Goal: Information Seeking & Learning: Learn about a topic

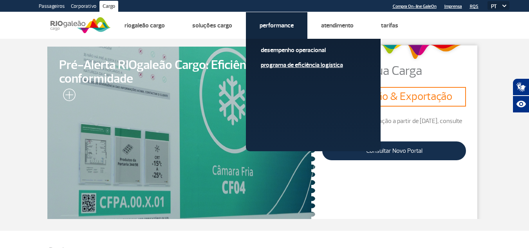
click at [279, 63] on link "Programa de Eficiência Logística" at bounding box center [313, 65] width 105 height 9
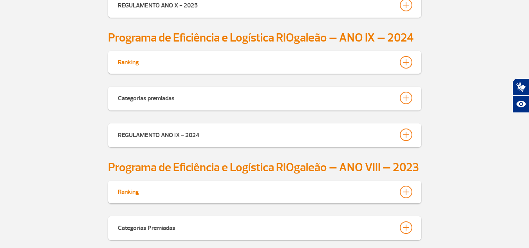
scroll to position [399, 0]
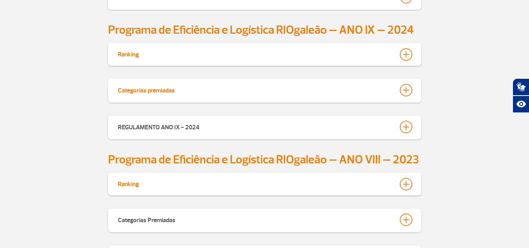
click at [178, 92] on button "Categorias premiadas" at bounding box center [264, 89] width 294 height 13
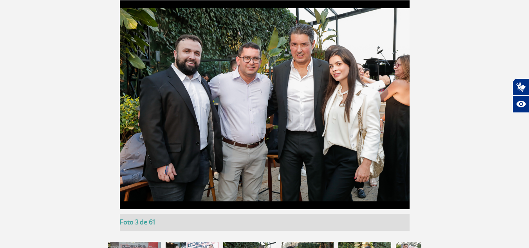
scroll to position [948, 0]
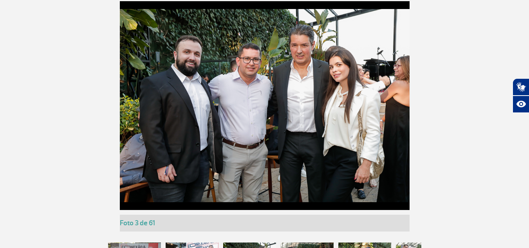
click at [311, 117] on img at bounding box center [265, 105] width 290 height 193
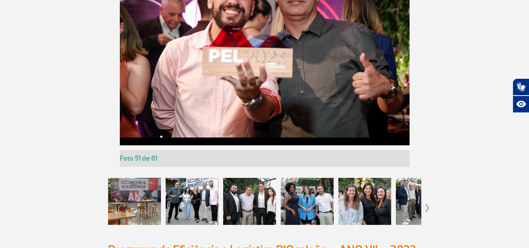
scroll to position [1026, 0]
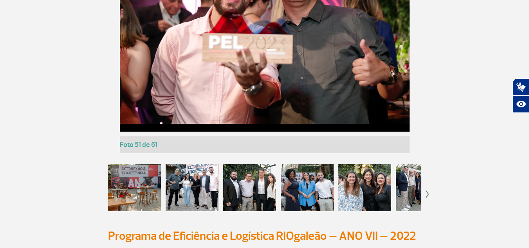
click at [428, 190] on div at bounding box center [428, 193] width 4 height 23
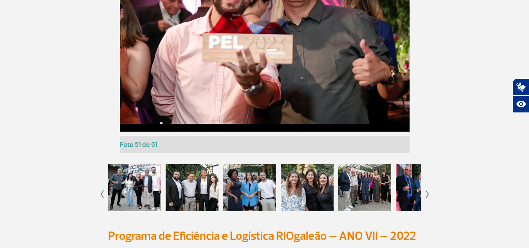
click at [428, 190] on div at bounding box center [428, 193] width 4 height 23
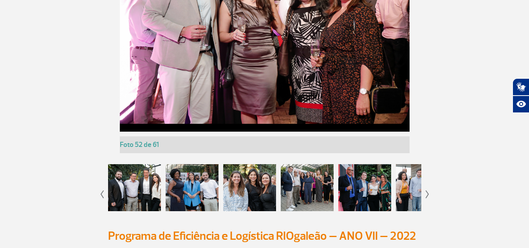
click at [428, 190] on div at bounding box center [428, 193] width 4 height 23
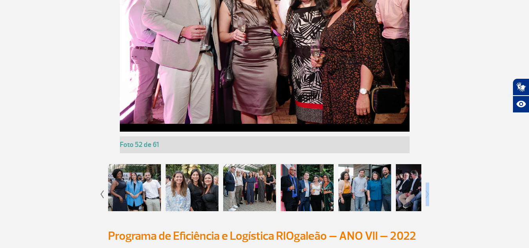
click at [428, 190] on div at bounding box center [428, 193] width 4 height 23
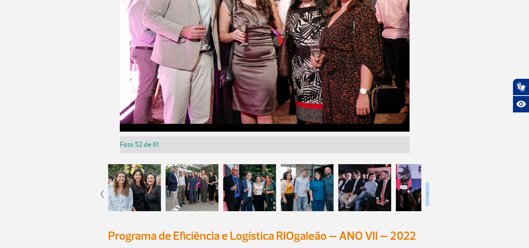
click at [428, 190] on div at bounding box center [428, 193] width 4 height 23
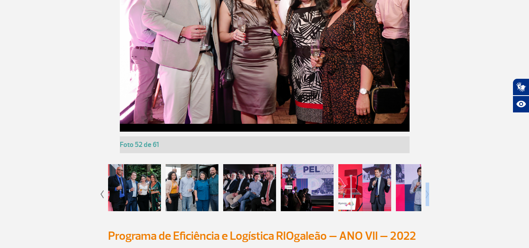
click at [428, 190] on div at bounding box center [428, 193] width 4 height 23
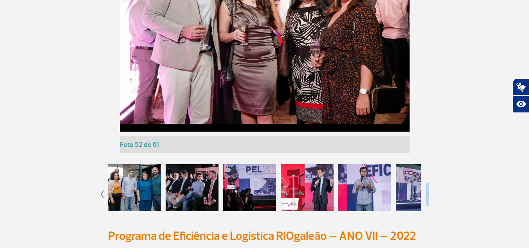
click at [428, 190] on div at bounding box center [428, 193] width 4 height 23
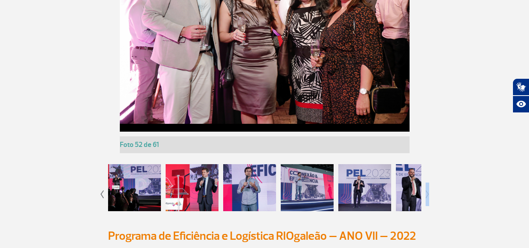
click at [428, 190] on div at bounding box center [428, 193] width 4 height 23
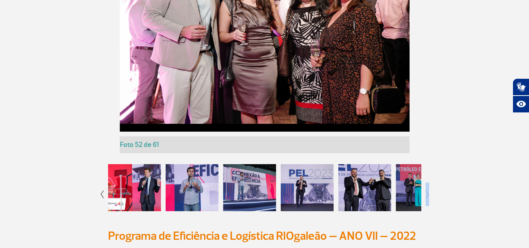
click at [428, 190] on div at bounding box center [428, 193] width 4 height 23
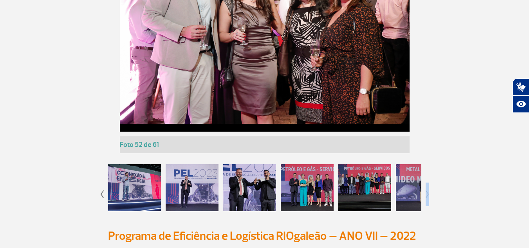
click at [428, 190] on div at bounding box center [428, 193] width 4 height 23
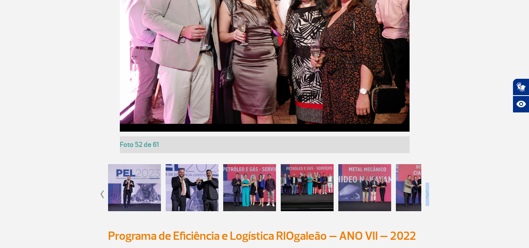
click at [428, 190] on div at bounding box center [428, 193] width 4 height 23
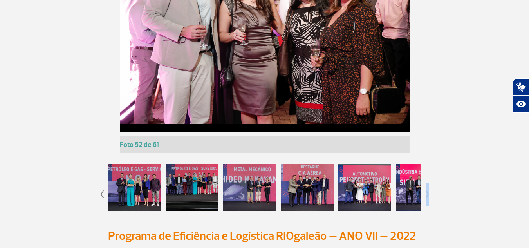
click at [428, 190] on div at bounding box center [428, 193] width 4 height 23
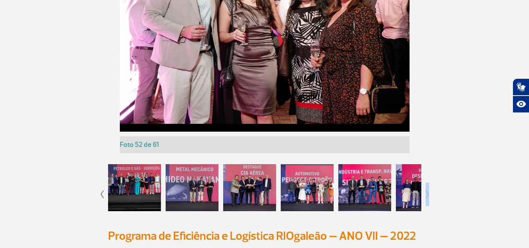
click at [428, 190] on div at bounding box center [428, 193] width 4 height 23
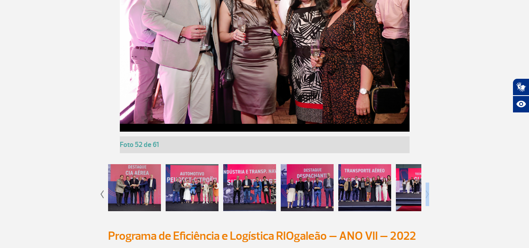
click at [428, 190] on div at bounding box center [428, 193] width 4 height 23
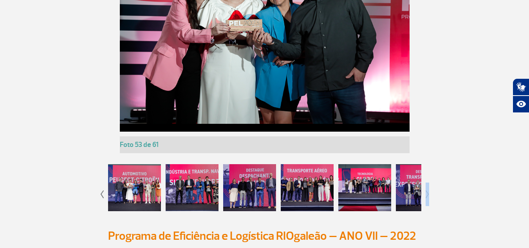
click at [428, 190] on div at bounding box center [428, 193] width 4 height 23
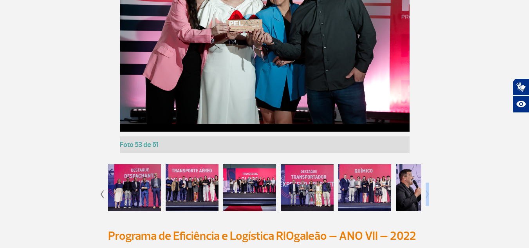
click at [428, 190] on div at bounding box center [428, 193] width 4 height 23
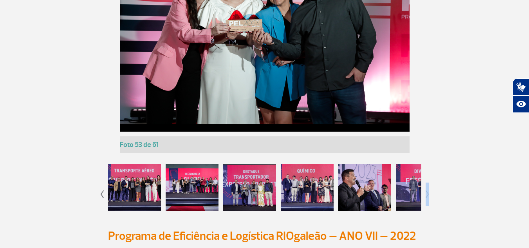
click at [428, 190] on div at bounding box center [428, 193] width 4 height 23
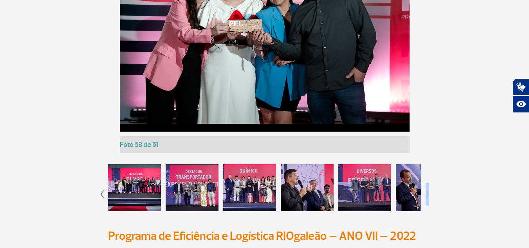
click at [428, 190] on div at bounding box center [428, 193] width 4 height 23
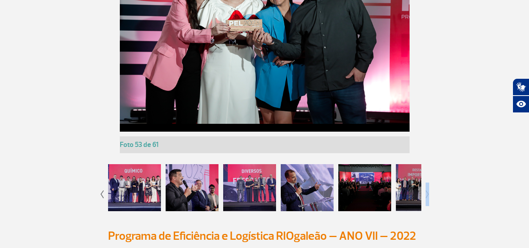
click at [428, 190] on div at bounding box center [428, 193] width 4 height 23
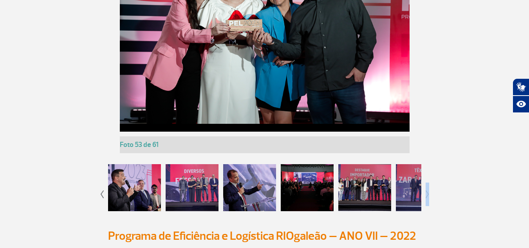
click at [428, 190] on div at bounding box center [428, 193] width 4 height 23
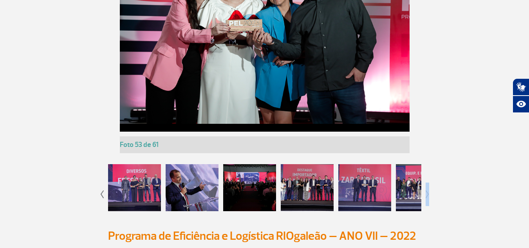
click at [428, 190] on div at bounding box center [428, 193] width 4 height 23
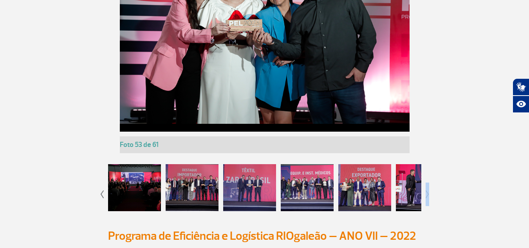
click at [428, 190] on div at bounding box center [428, 193] width 4 height 23
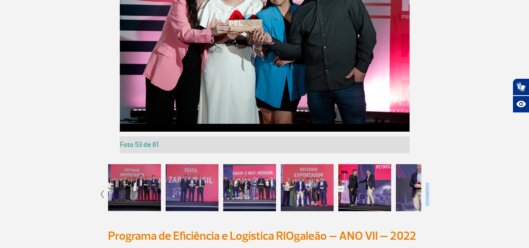
click at [428, 190] on div at bounding box center [428, 193] width 4 height 23
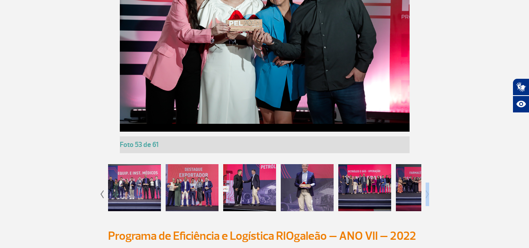
click at [428, 190] on div at bounding box center [428, 193] width 4 height 23
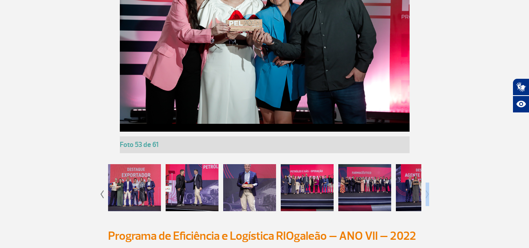
click at [428, 190] on div at bounding box center [428, 193] width 4 height 23
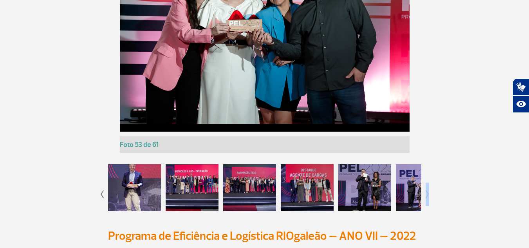
click at [428, 190] on div at bounding box center [428, 193] width 4 height 23
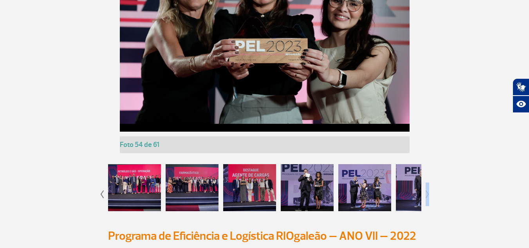
click at [428, 190] on div at bounding box center [428, 193] width 4 height 23
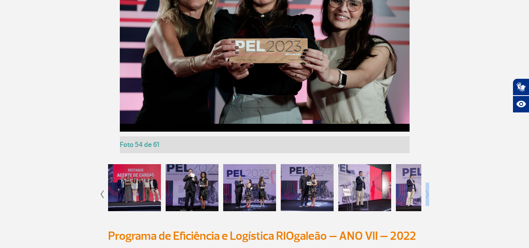
click at [428, 190] on div at bounding box center [428, 193] width 4 height 23
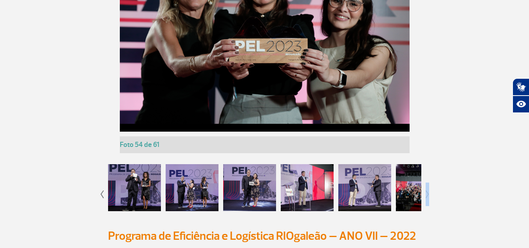
click at [428, 190] on div at bounding box center [428, 193] width 4 height 23
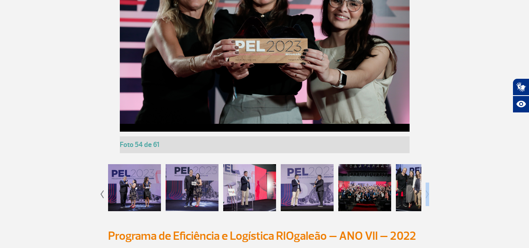
click at [428, 190] on div at bounding box center [428, 193] width 4 height 23
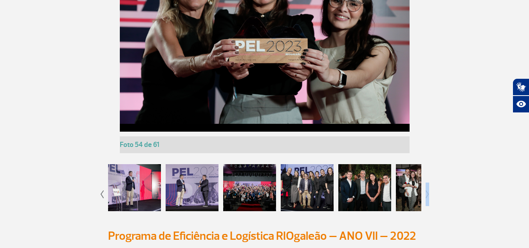
click at [428, 190] on div at bounding box center [428, 193] width 4 height 23
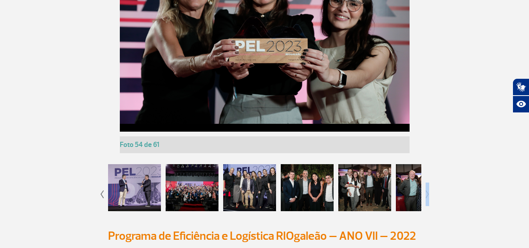
click at [428, 190] on div at bounding box center [428, 193] width 4 height 23
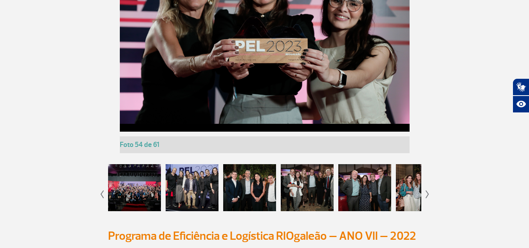
click at [189, 191] on div at bounding box center [192, 187] width 53 height 47
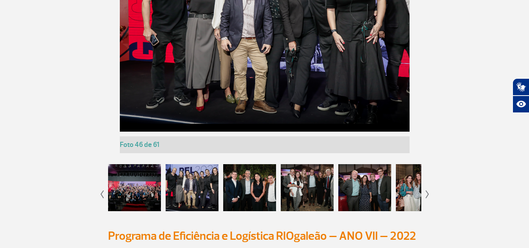
click at [259, 193] on div at bounding box center [249, 187] width 53 height 47
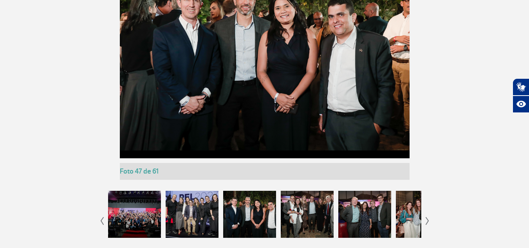
scroll to position [987, 0]
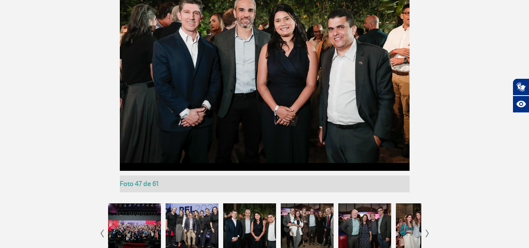
click at [309, 214] on div at bounding box center [307, 226] width 53 height 47
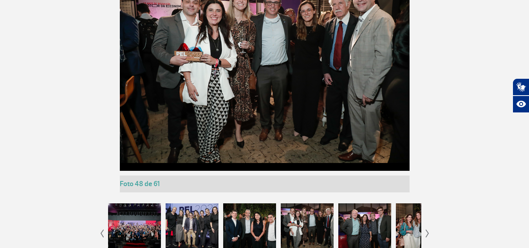
scroll to position [948, 0]
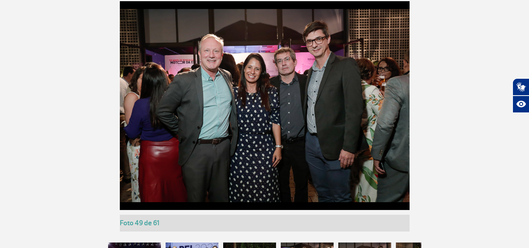
click at [330, 137] on img at bounding box center [265, 105] width 290 height 193
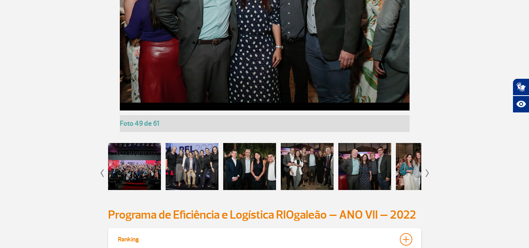
scroll to position [1065, 0]
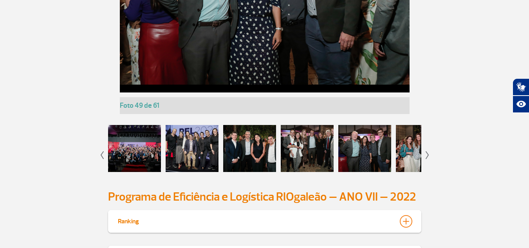
click at [403, 146] on div at bounding box center [422, 148] width 53 height 47
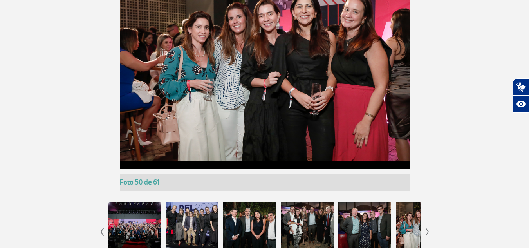
scroll to position [1026, 0]
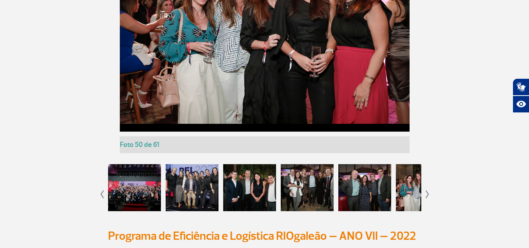
click at [429, 198] on img at bounding box center [428, 194] width 4 height 8
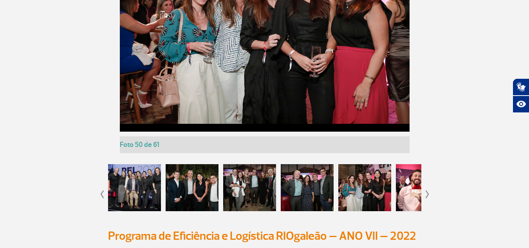
click at [428, 195] on img at bounding box center [428, 194] width 4 height 8
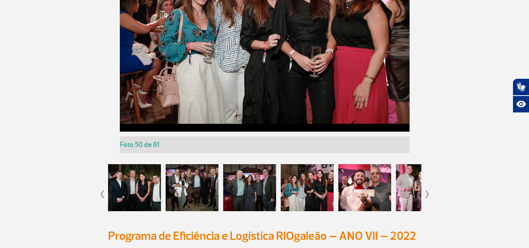
click at [428, 195] on img at bounding box center [428, 194] width 4 height 8
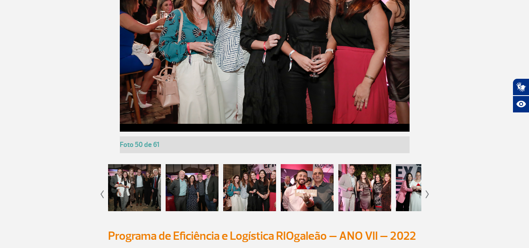
click at [428, 195] on img at bounding box center [428, 194] width 4 height 8
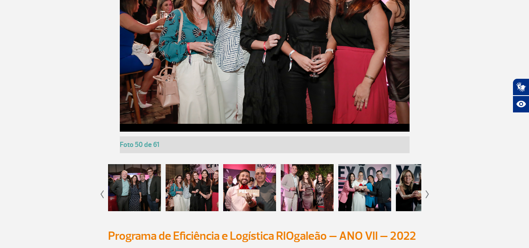
click at [428, 195] on img at bounding box center [428, 194] width 4 height 8
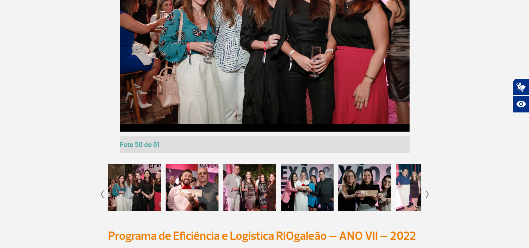
click at [428, 195] on img at bounding box center [428, 194] width 4 height 8
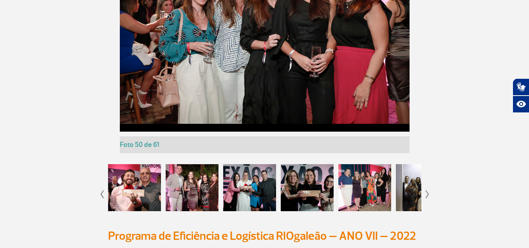
click at [140, 177] on div at bounding box center [134, 187] width 53 height 47
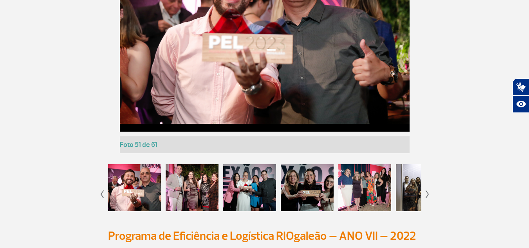
click at [229, 61] on img at bounding box center [265, 27] width 290 height 193
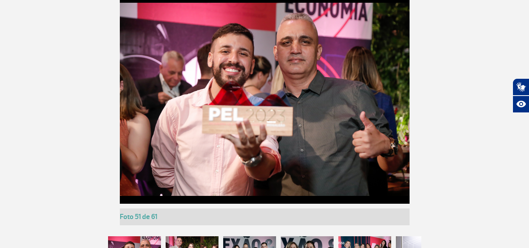
scroll to position [948, 0]
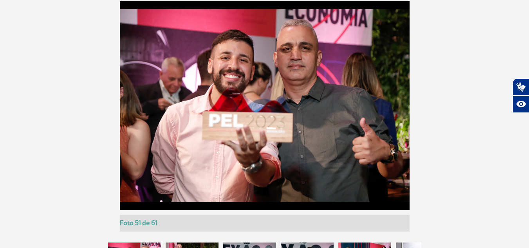
click at [351, 90] on img at bounding box center [265, 105] width 290 height 193
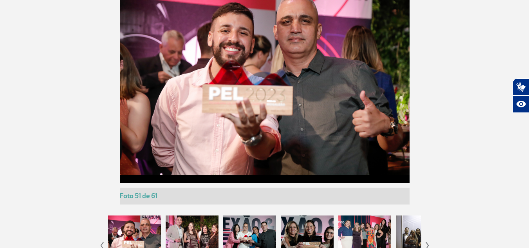
scroll to position [987, 0]
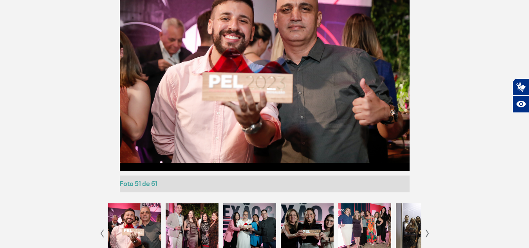
click at [195, 220] on div at bounding box center [192, 226] width 53 height 47
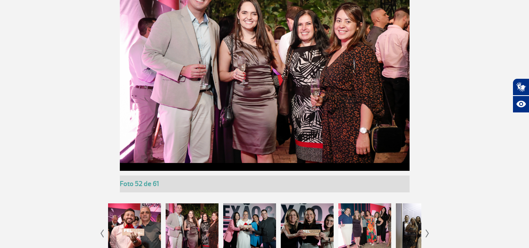
click at [240, 213] on div at bounding box center [249, 226] width 53 height 47
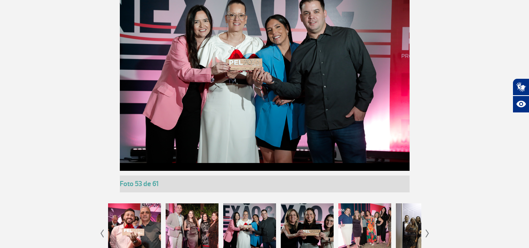
click at [291, 219] on div at bounding box center [307, 226] width 53 height 47
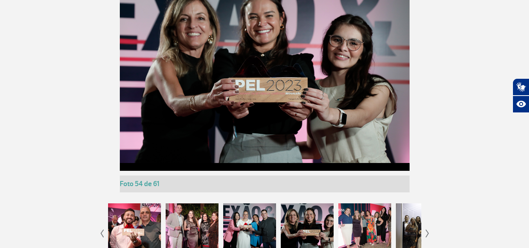
click at [345, 214] on div at bounding box center [364, 226] width 53 height 47
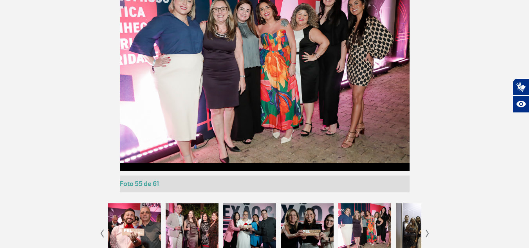
click at [404, 218] on div at bounding box center [422, 226] width 53 height 47
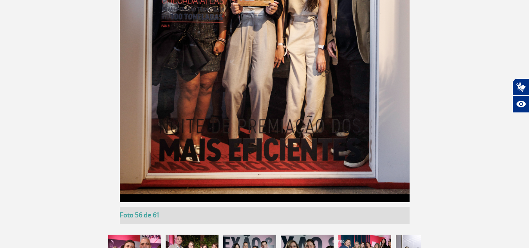
scroll to position [1222, 0]
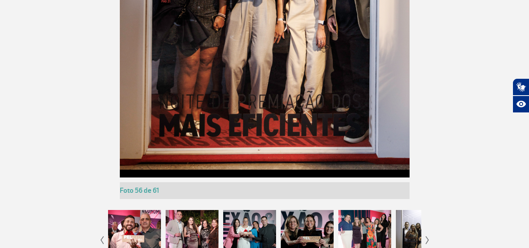
click at [426, 238] on img at bounding box center [428, 240] width 4 height 8
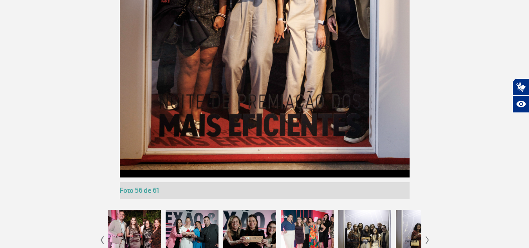
click at [426, 238] on img at bounding box center [428, 240] width 4 height 8
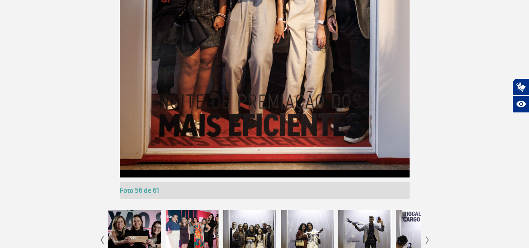
click at [426, 238] on img at bounding box center [428, 240] width 4 height 8
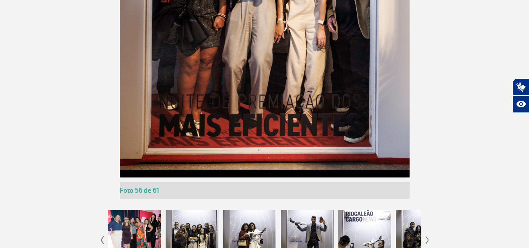
click at [426, 238] on img at bounding box center [428, 240] width 4 height 8
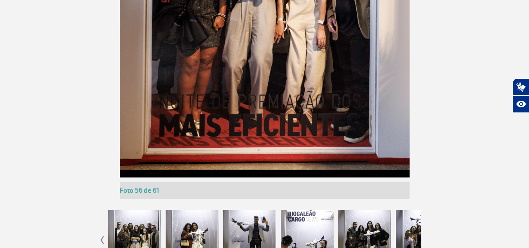
click at [264, 218] on div at bounding box center [249, 233] width 53 height 47
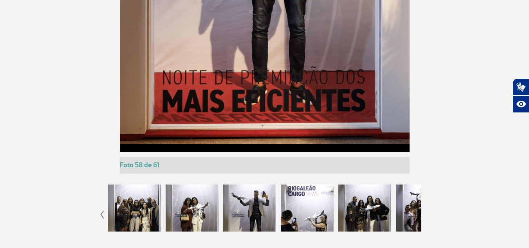
scroll to position [1261, 0]
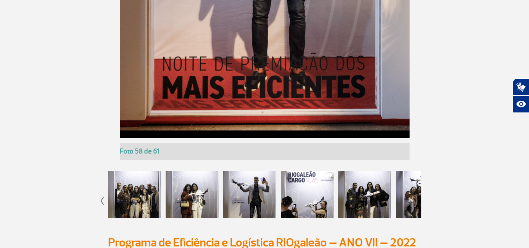
click at [373, 193] on div at bounding box center [364, 194] width 53 height 47
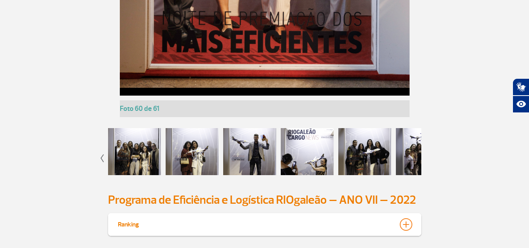
scroll to position [1339, 0]
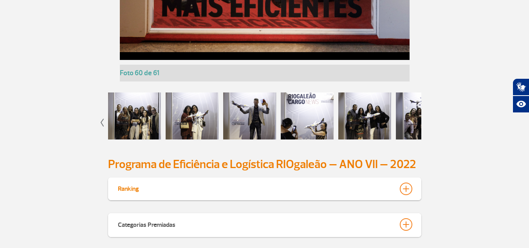
click at [401, 113] on div at bounding box center [422, 115] width 53 height 47
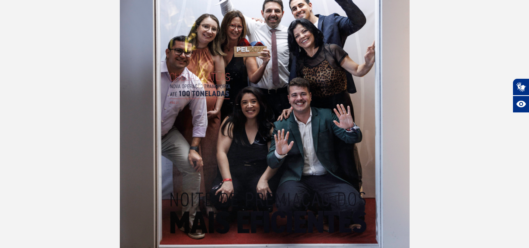
scroll to position [1104, 0]
